Goal: Transaction & Acquisition: Purchase product/service

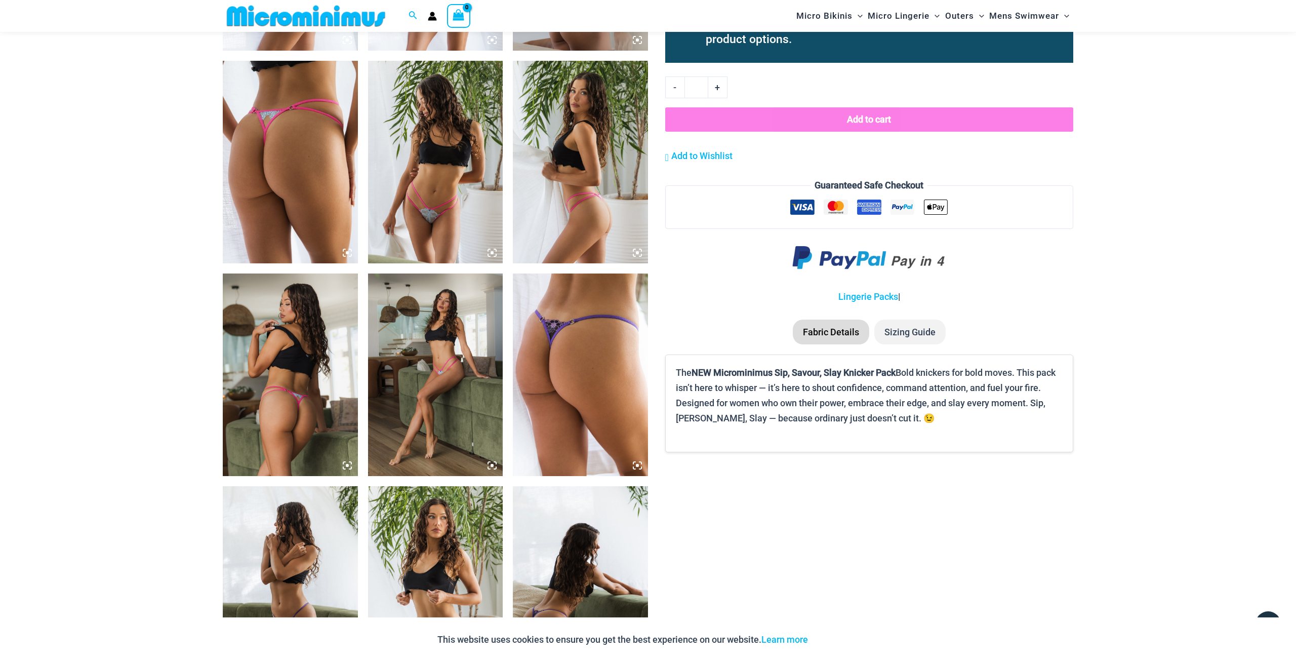
scroll to position [1204, 0]
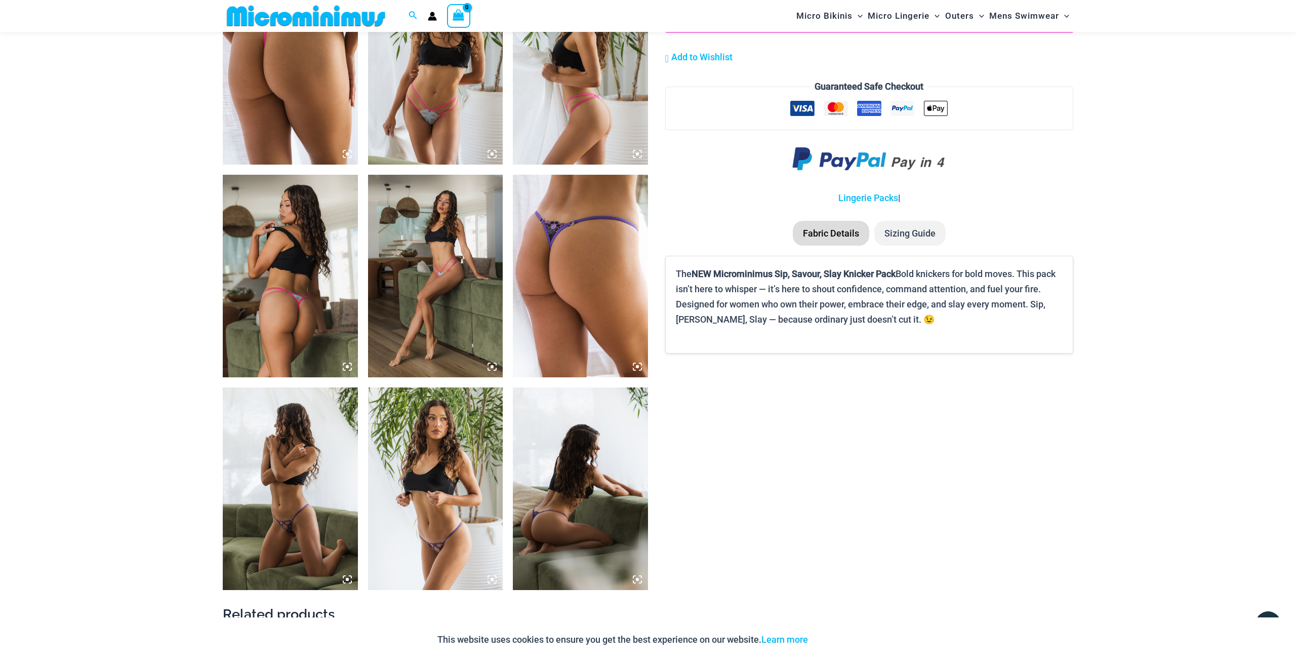
click at [311, 458] on img at bounding box center [290, 488] width 135 height 203
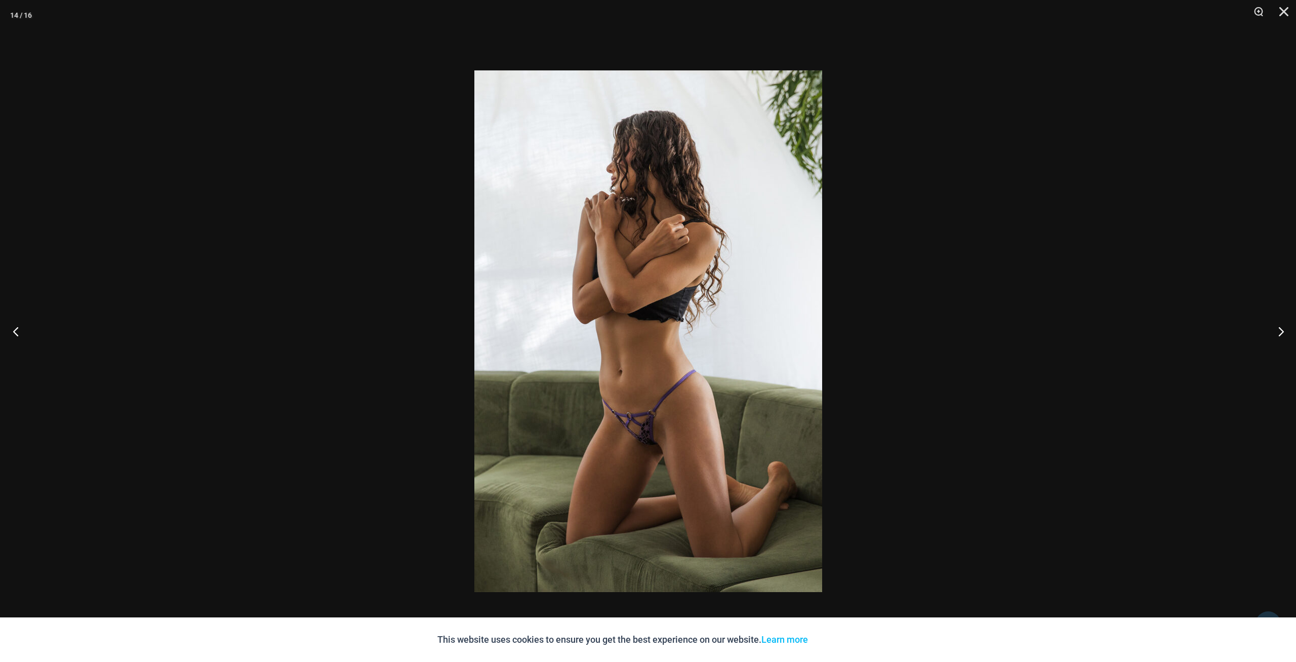
click at [17, 334] on button "Previous" at bounding box center [19, 331] width 38 height 51
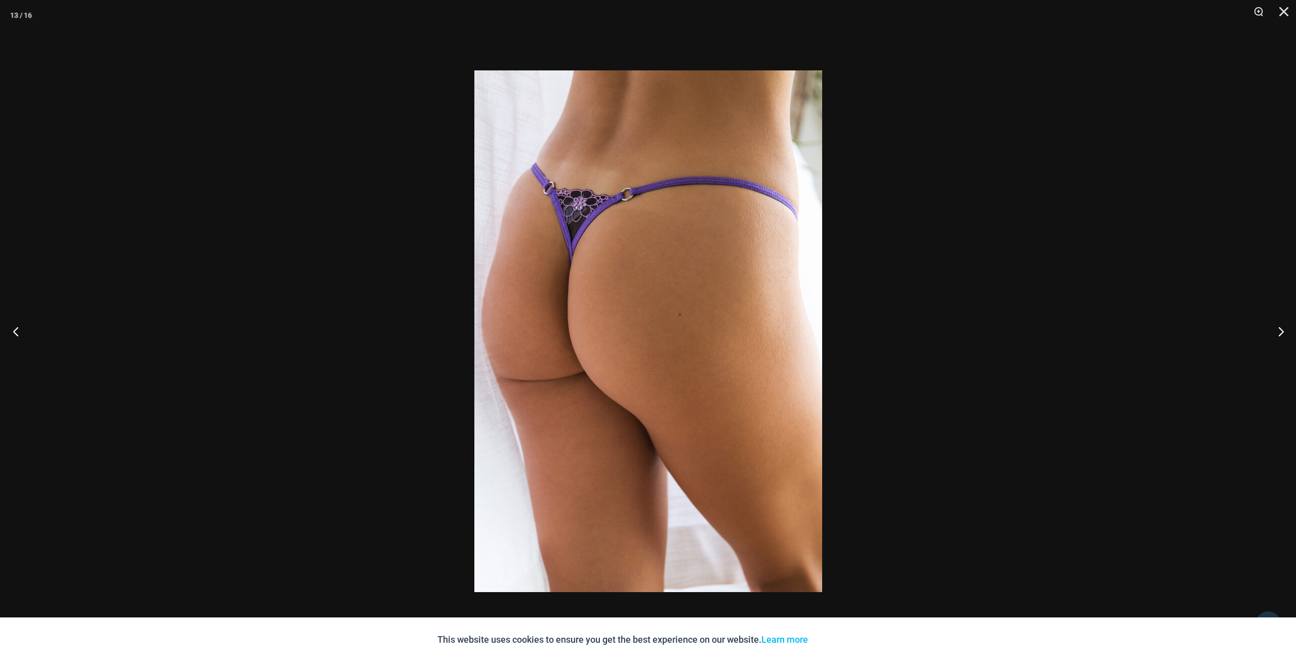
click at [17, 334] on button "Previous" at bounding box center [19, 331] width 38 height 51
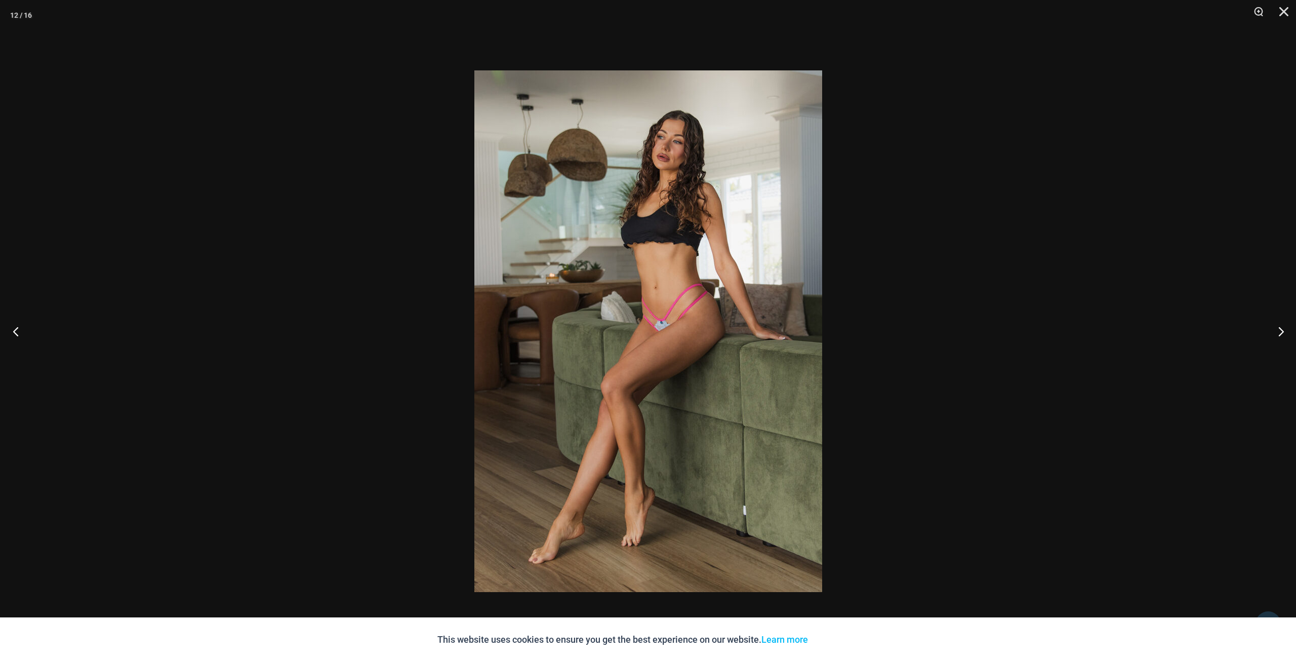
click at [18, 333] on button "Previous" at bounding box center [19, 331] width 38 height 51
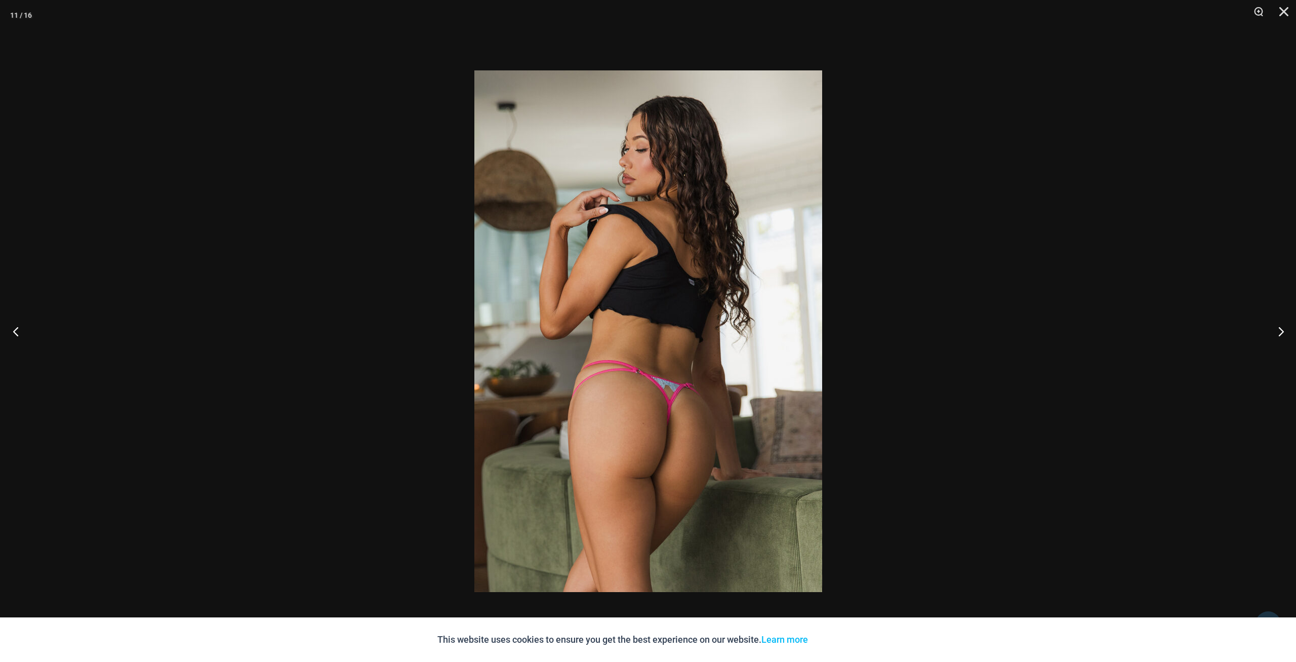
click at [18, 332] on button "Previous" at bounding box center [19, 331] width 38 height 51
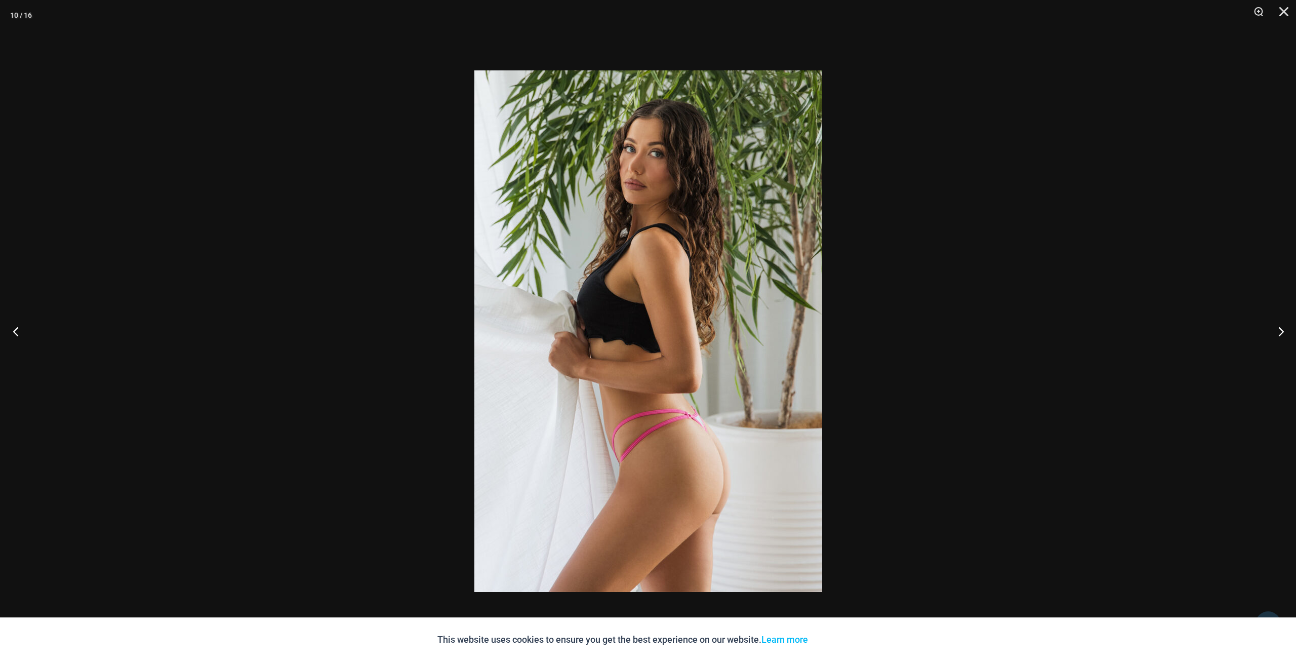
click at [18, 332] on button "Previous" at bounding box center [19, 331] width 38 height 51
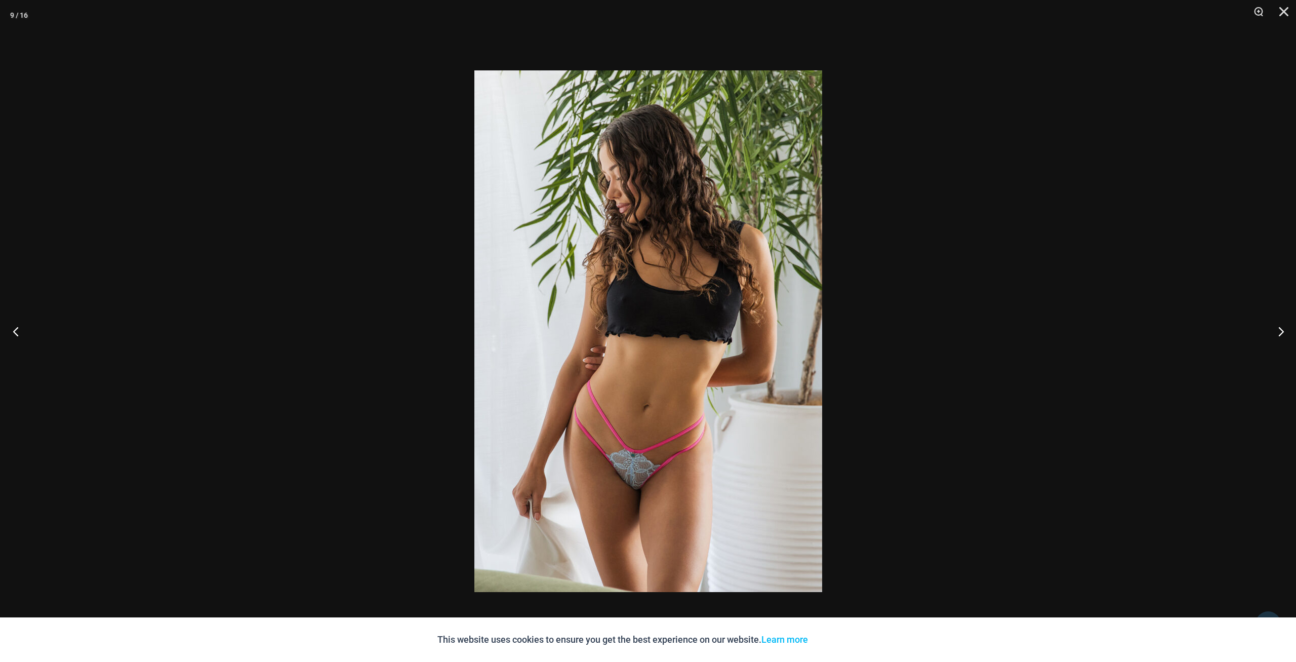
click at [15, 335] on button "Previous" at bounding box center [19, 331] width 38 height 51
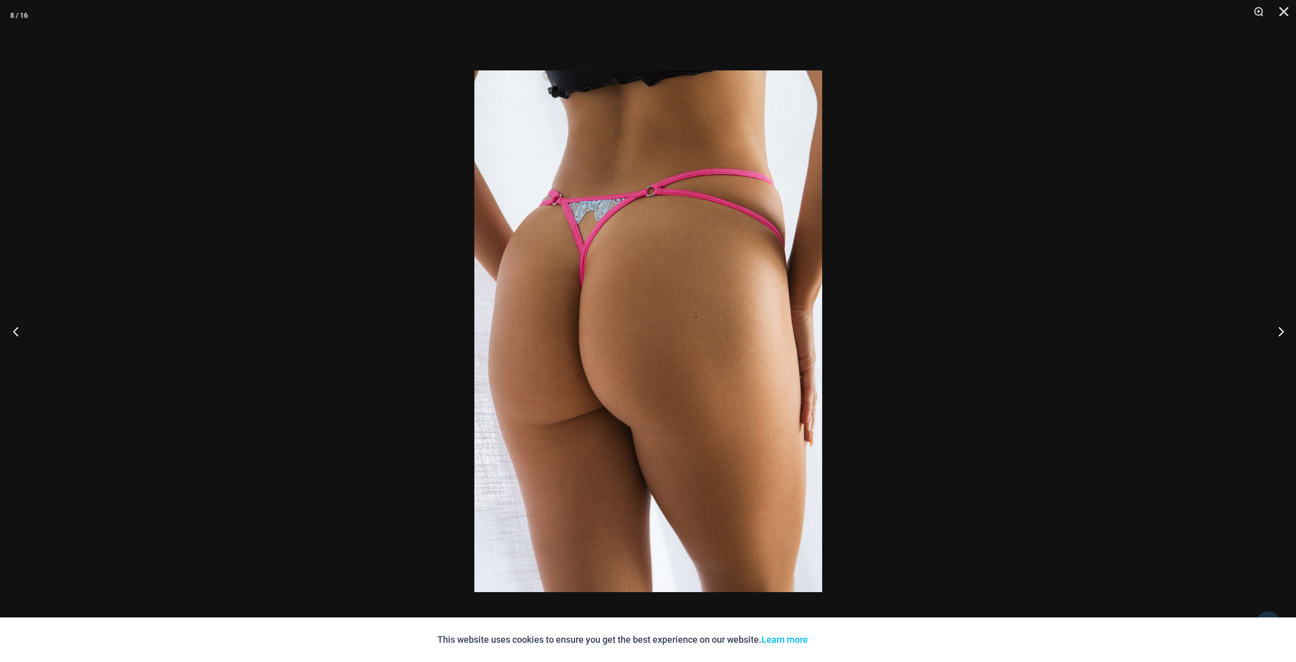
click at [15, 335] on button "Previous" at bounding box center [19, 331] width 38 height 51
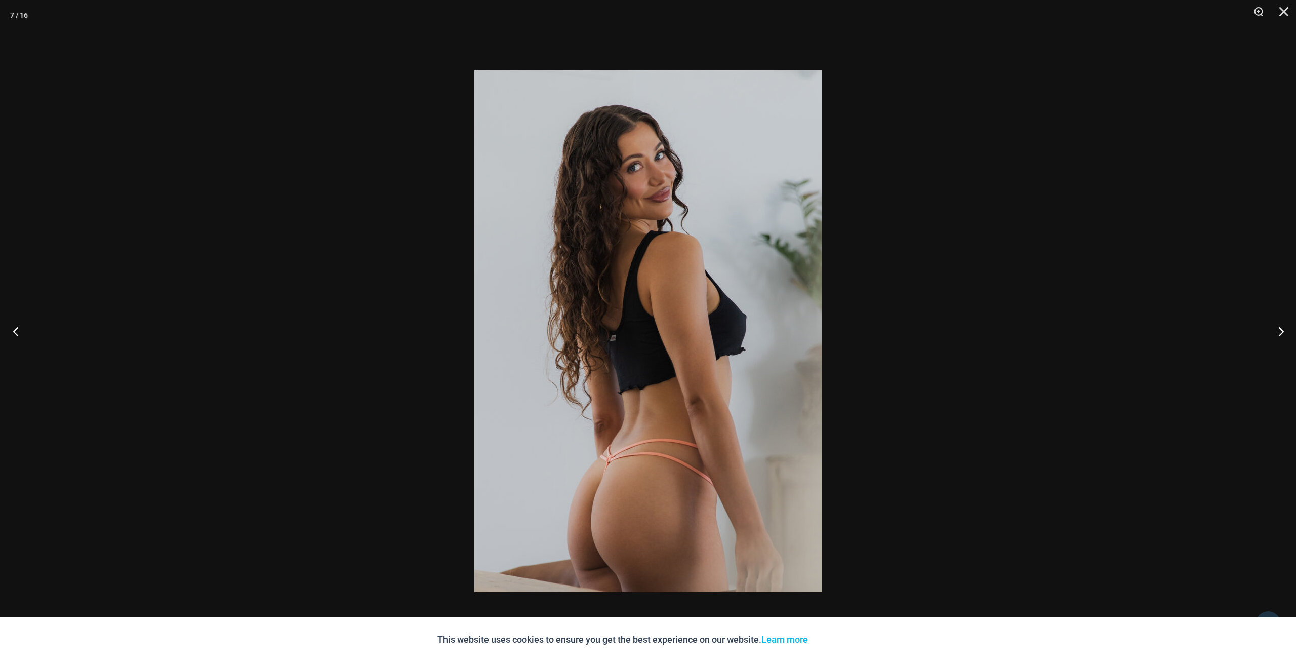
click at [14, 333] on button "Previous" at bounding box center [19, 331] width 38 height 51
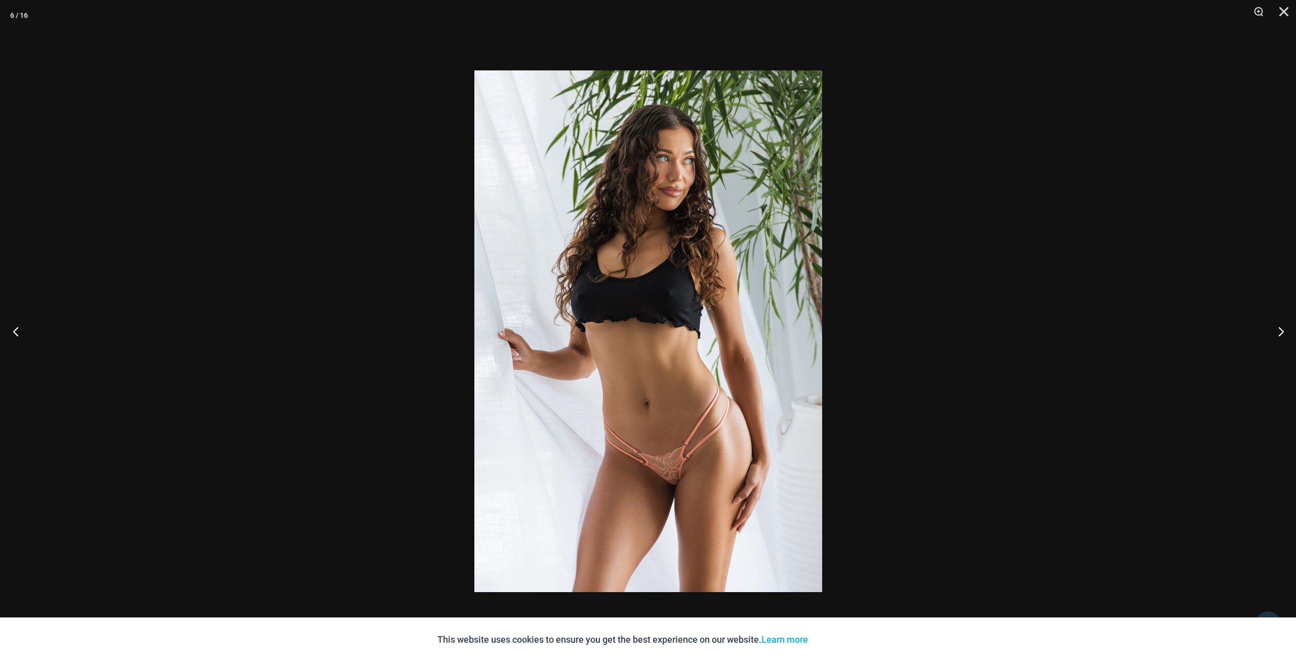
click at [11, 329] on button "Previous" at bounding box center [19, 331] width 38 height 51
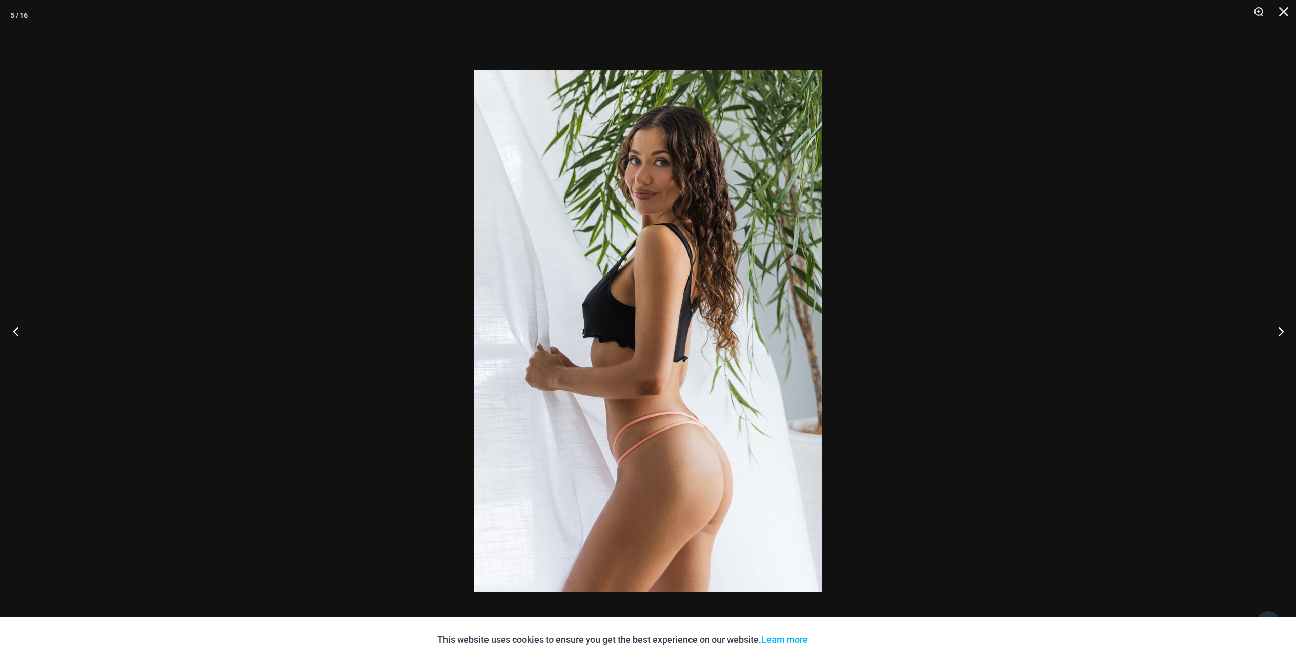
click at [11, 328] on button "Previous" at bounding box center [19, 331] width 38 height 51
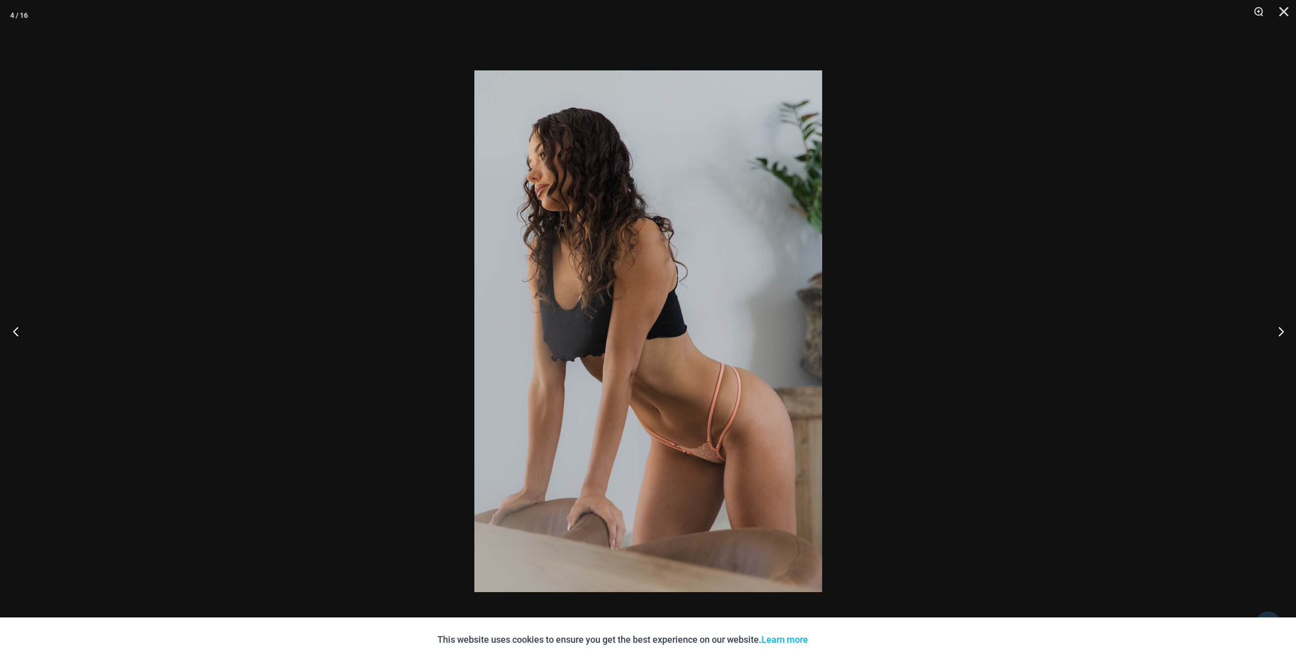
click at [11, 327] on button "Previous" at bounding box center [19, 331] width 38 height 51
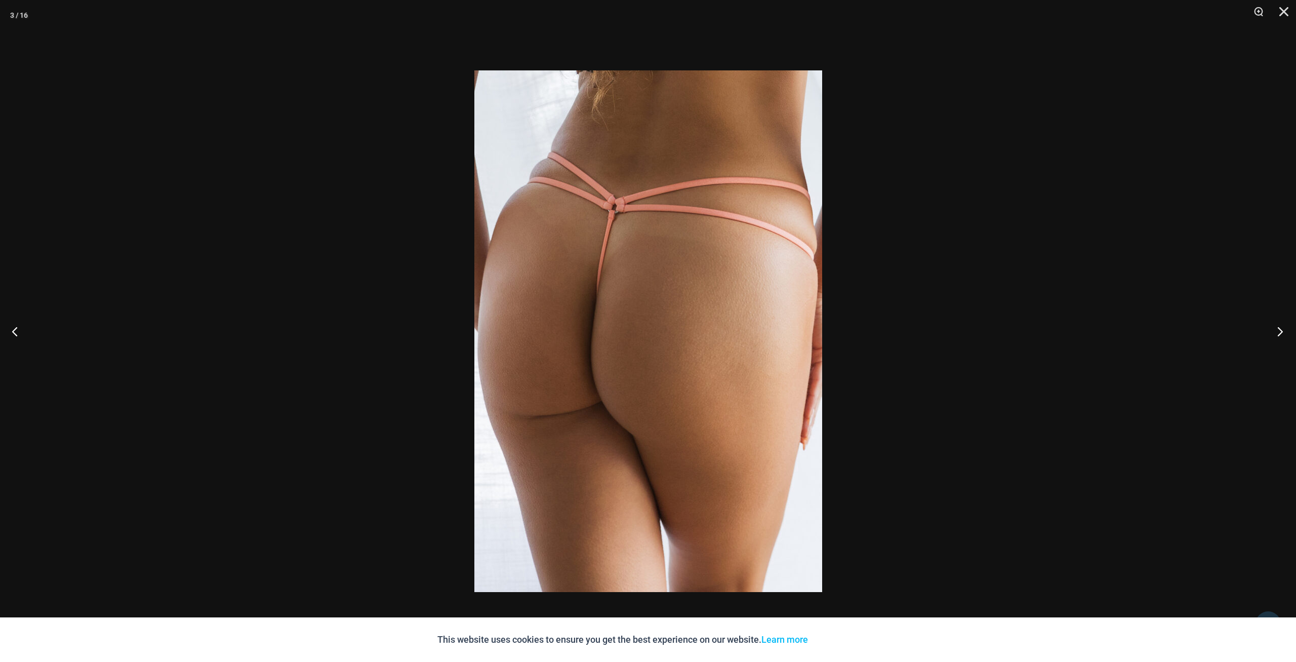
click at [1284, 337] on button "Next" at bounding box center [1277, 331] width 38 height 51
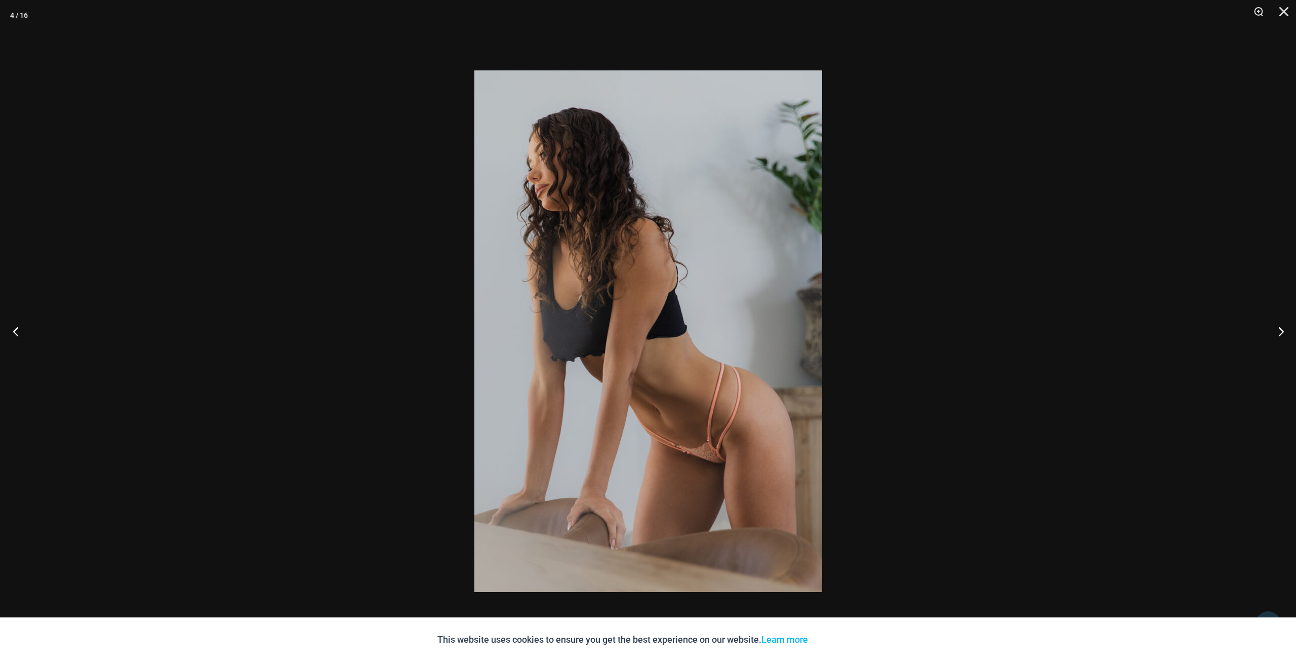
click at [20, 335] on button "Previous" at bounding box center [19, 331] width 38 height 51
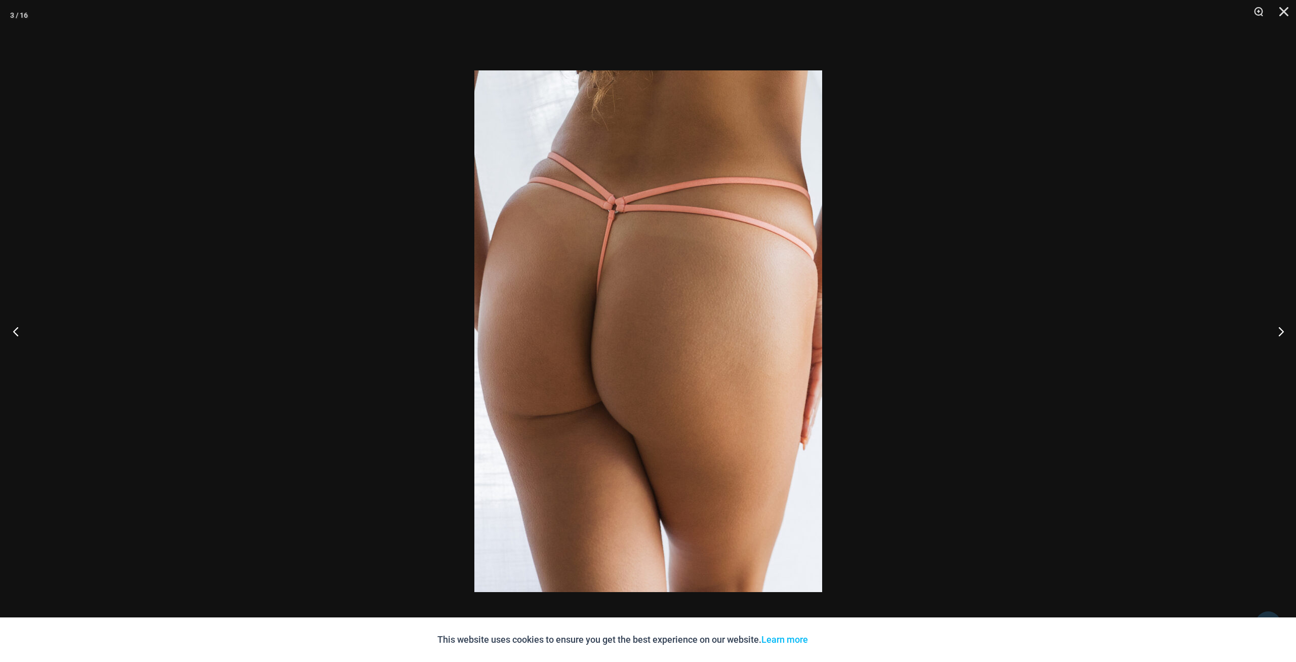
click at [18, 334] on button "Previous" at bounding box center [19, 331] width 38 height 51
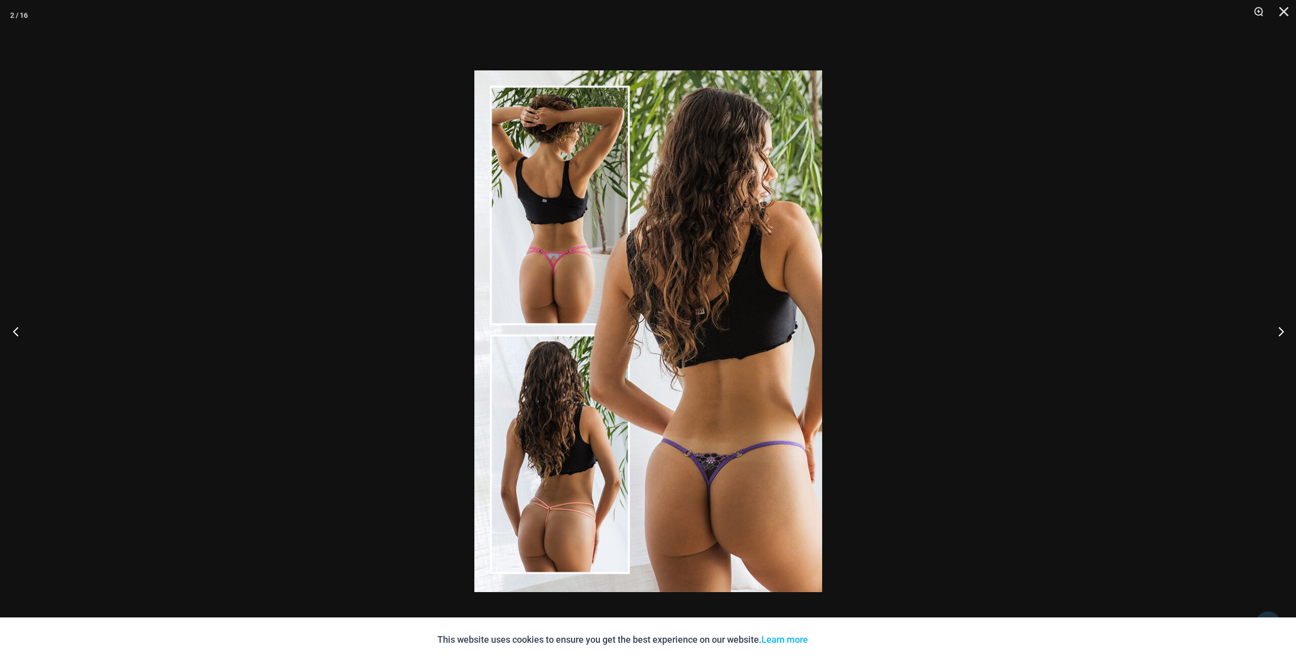
click at [18, 331] on button "Previous" at bounding box center [19, 331] width 38 height 51
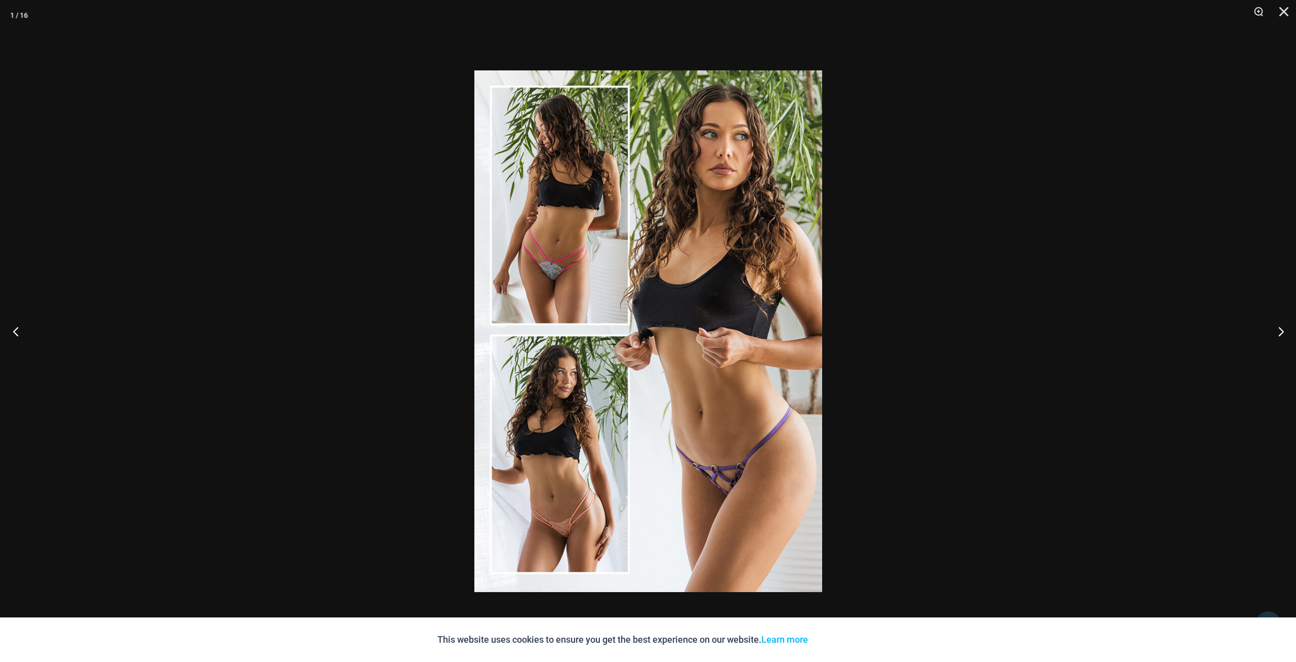
click at [18, 331] on button "Previous" at bounding box center [19, 331] width 38 height 51
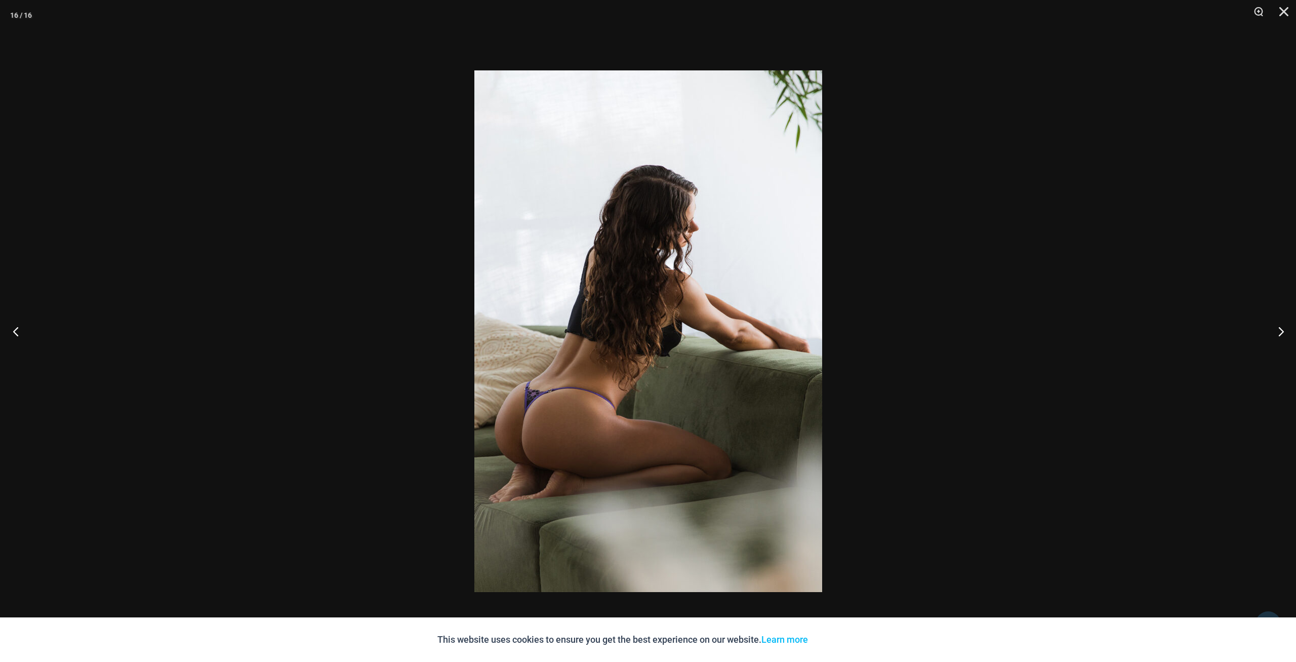
click at [18, 331] on button "Previous" at bounding box center [19, 331] width 38 height 51
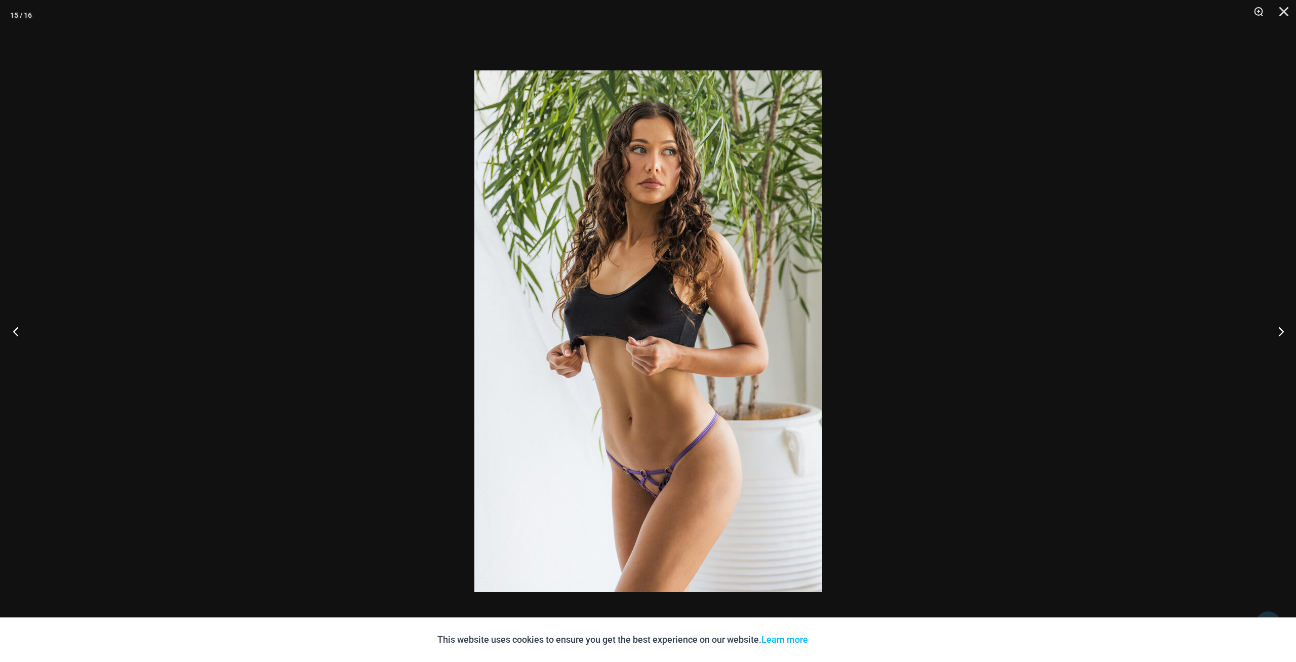
click at [18, 330] on button "Previous" at bounding box center [19, 331] width 38 height 51
